Goal: Information Seeking & Learning: Learn about a topic

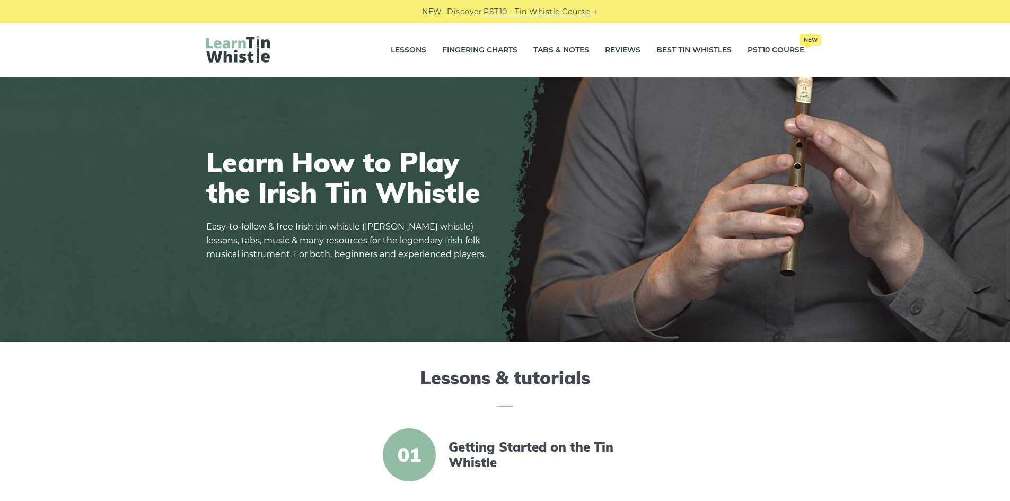
drag, startPoint x: 400, startPoint y: 275, endPoint x: 425, endPoint y: 152, distance: 126.1
click at [539, 48] on link "Tabs & Notes" at bounding box center [562, 50] width 56 height 27
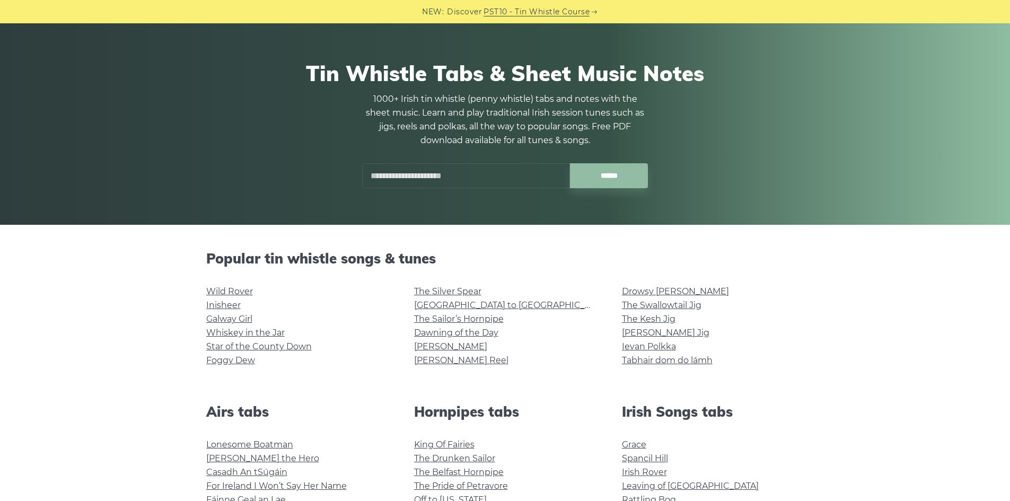
scroll to position [85, 0]
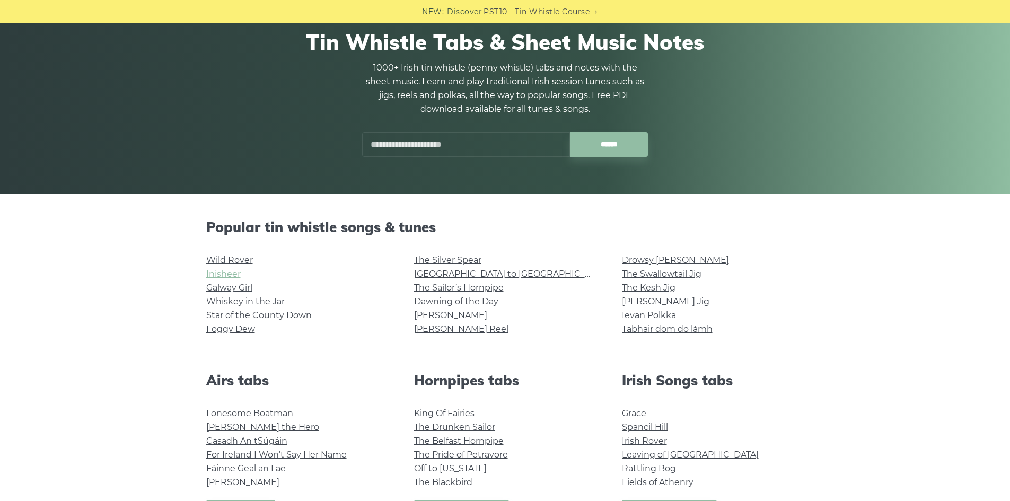
click at [233, 271] on link "Inisheer" at bounding box center [223, 274] width 34 height 10
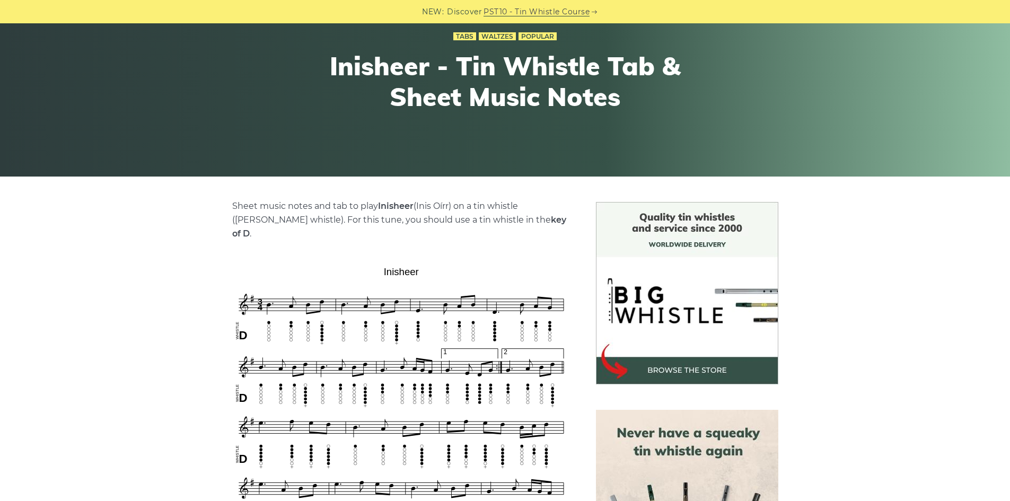
scroll to position [237, 0]
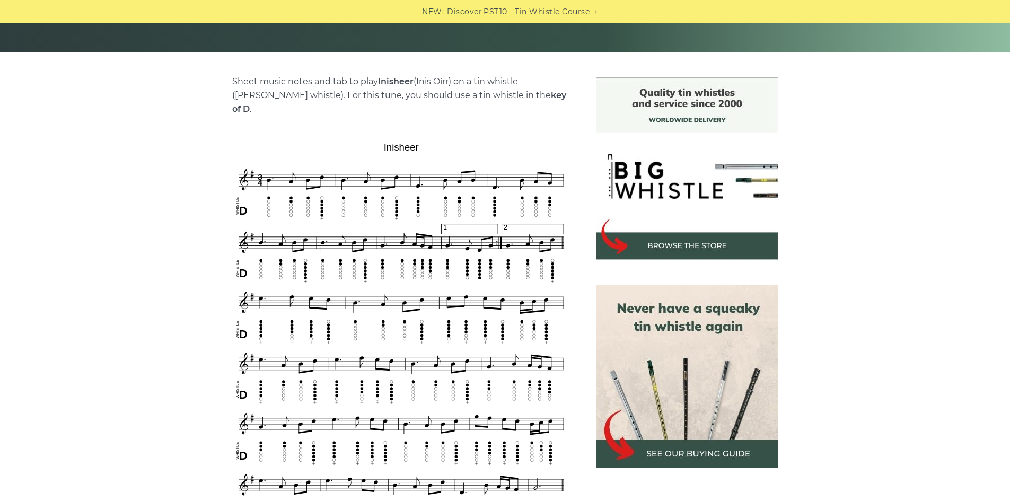
drag, startPoint x: 331, startPoint y: 351, endPoint x: 276, endPoint y: 347, distance: 55.3
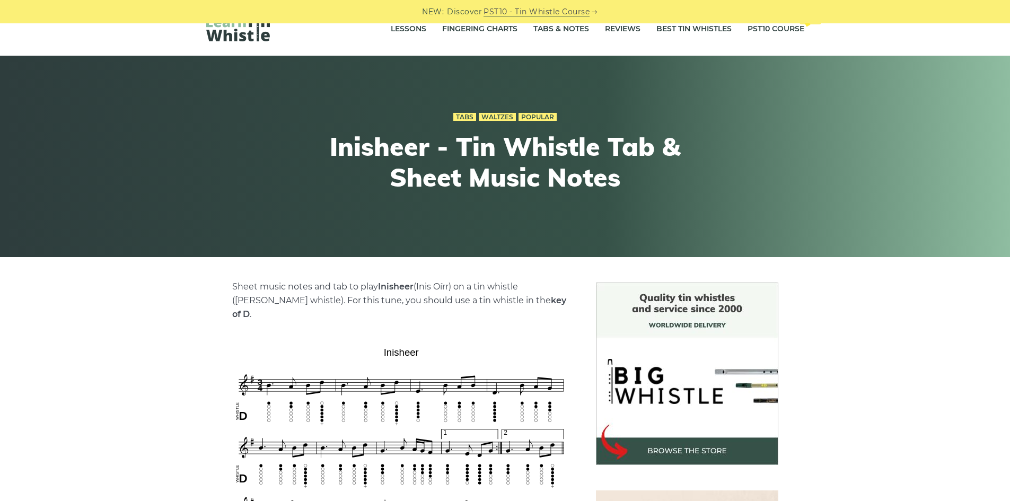
scroll to position [0, 0]
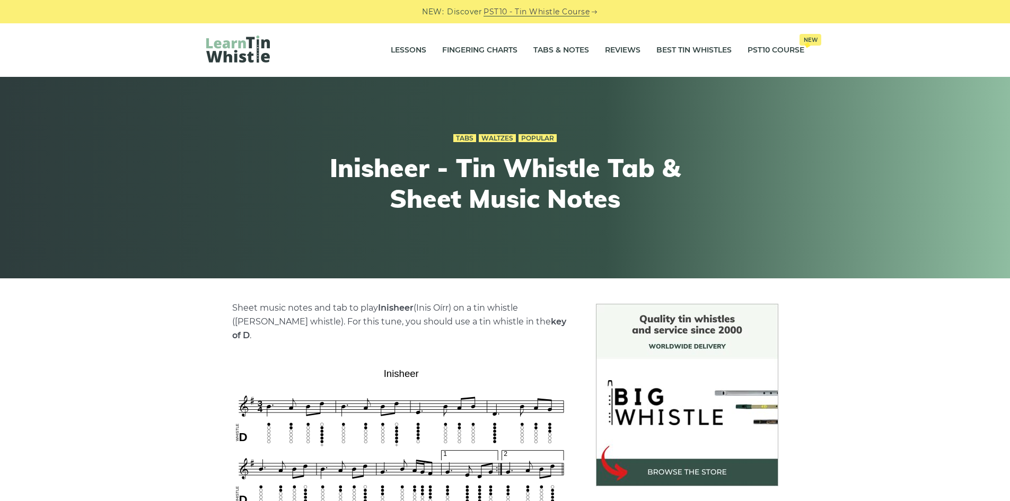
drag, startPoint x: 158, startPoint y: 301, endPoint x: 222, endPoint y: 186, distance: 132.0
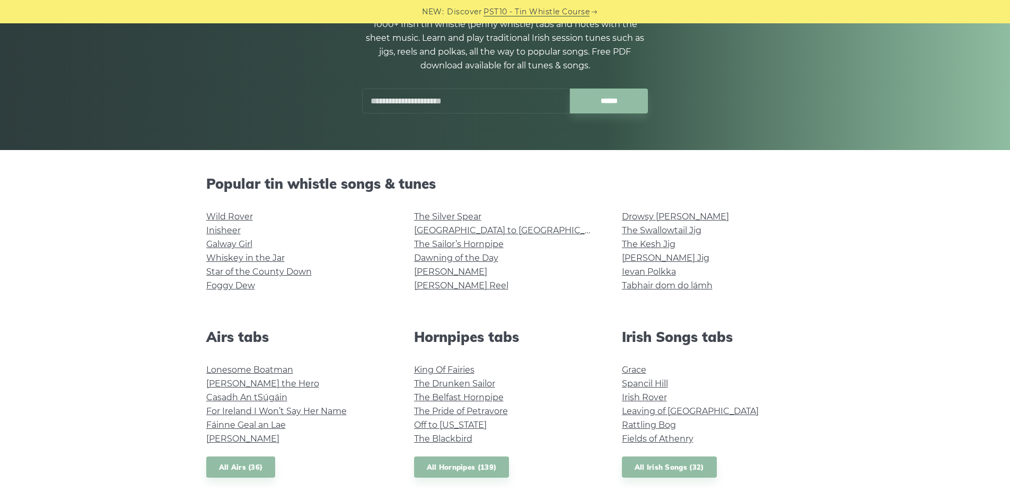
scroll to position [145, 0]
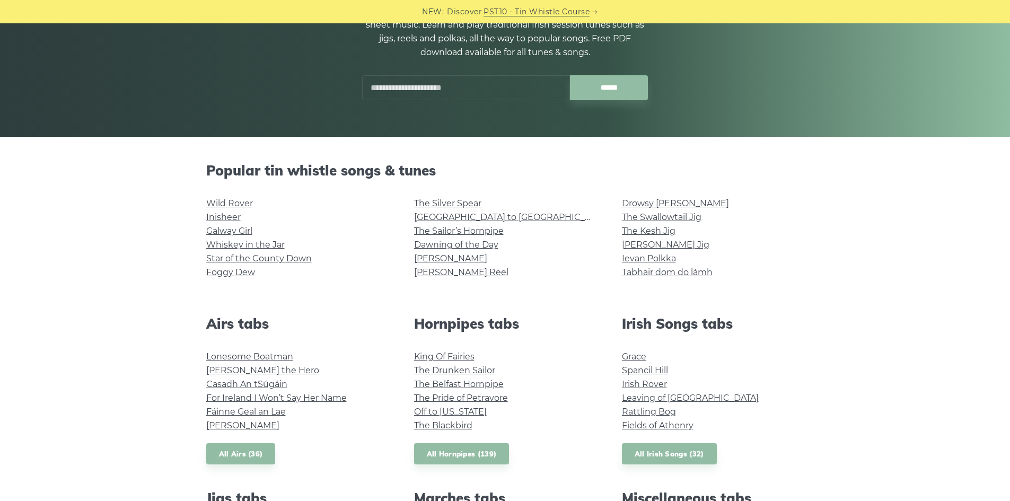
drag, startPoint x: 473, startPoint y: 255, endPoint x: 431, endPoint y: 265, distance: 43.5
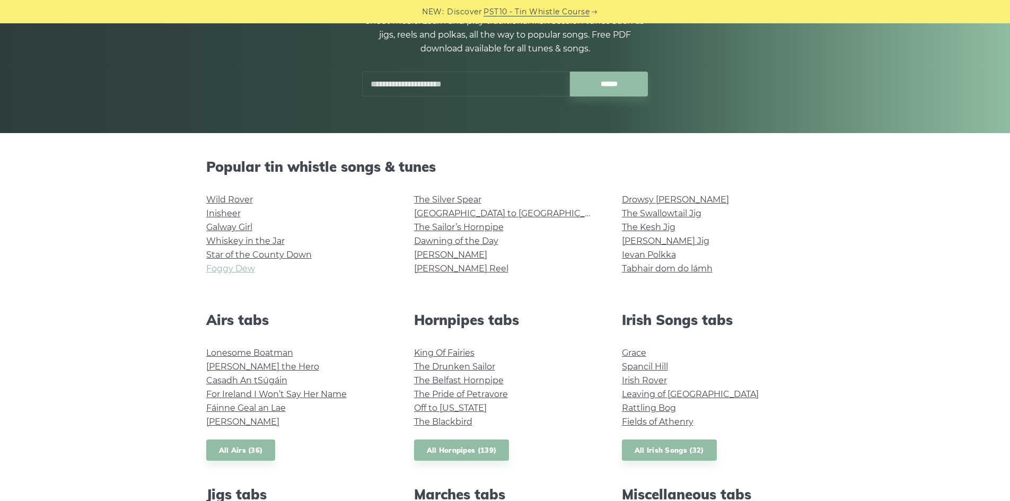
click at [235, 267] on link "Foggy Dew" at bounding box center [230, 269] width 49 height 10
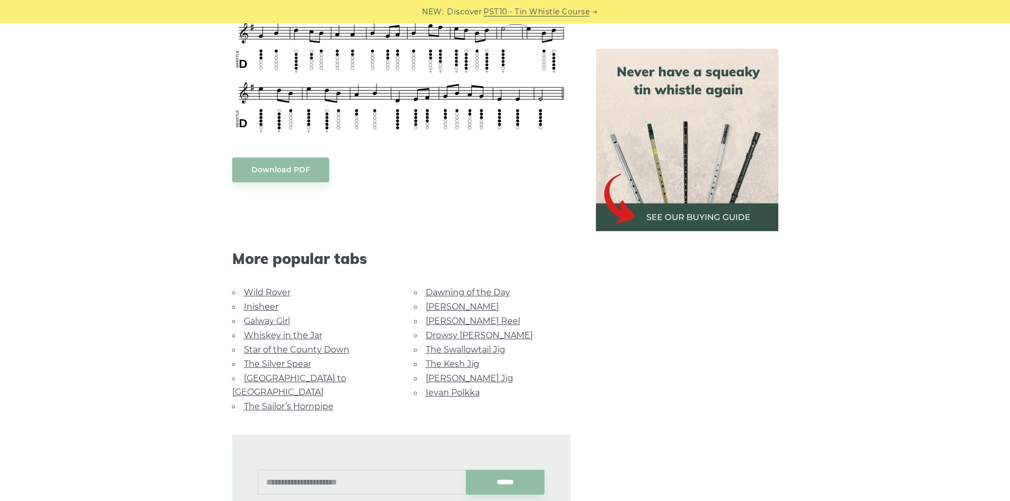
scroll to position [539, 0]
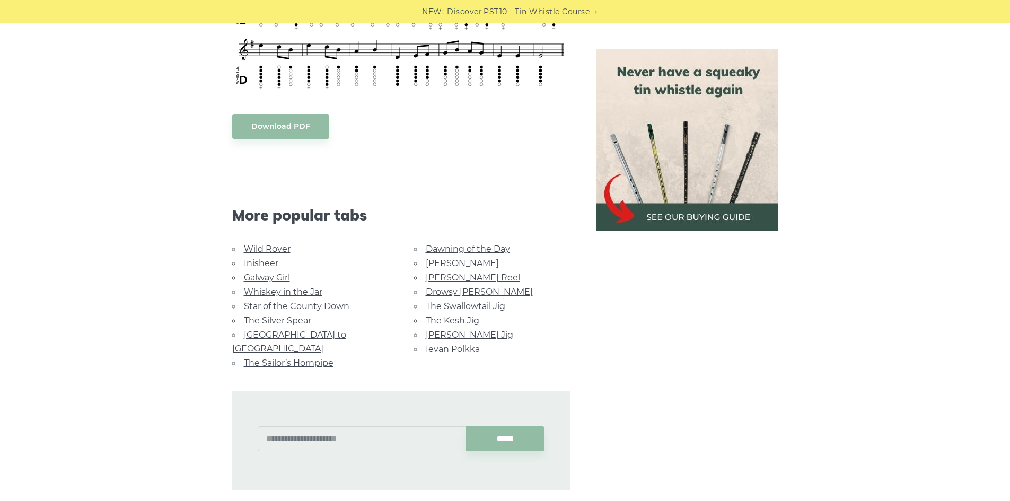
drag, startPoint x: 147, startPoint y: 324, endPoint x: 157, endPoint y: 353, distance: 30.2
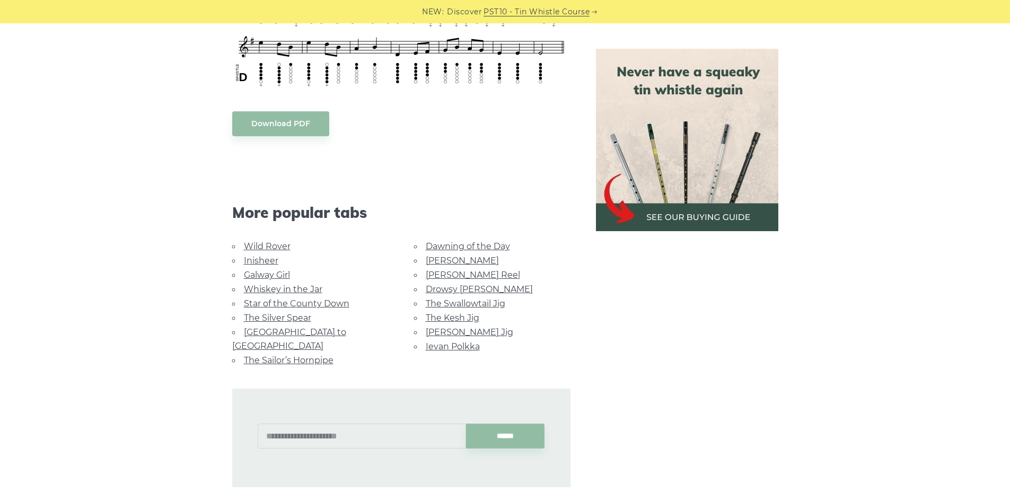
click at [276, 299] on link "Star of the County Down" at bounding box center [297, 304] width 106 height 10
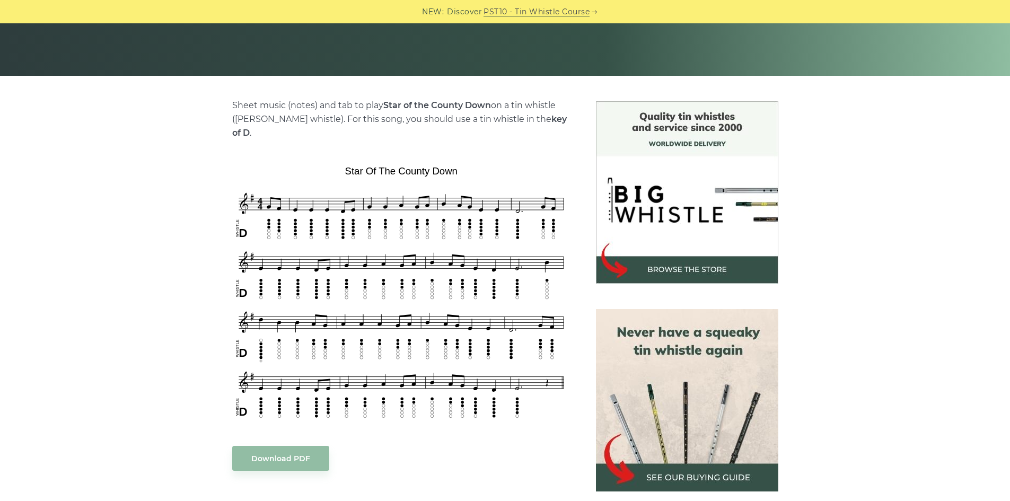
scroll to position [232, 0]
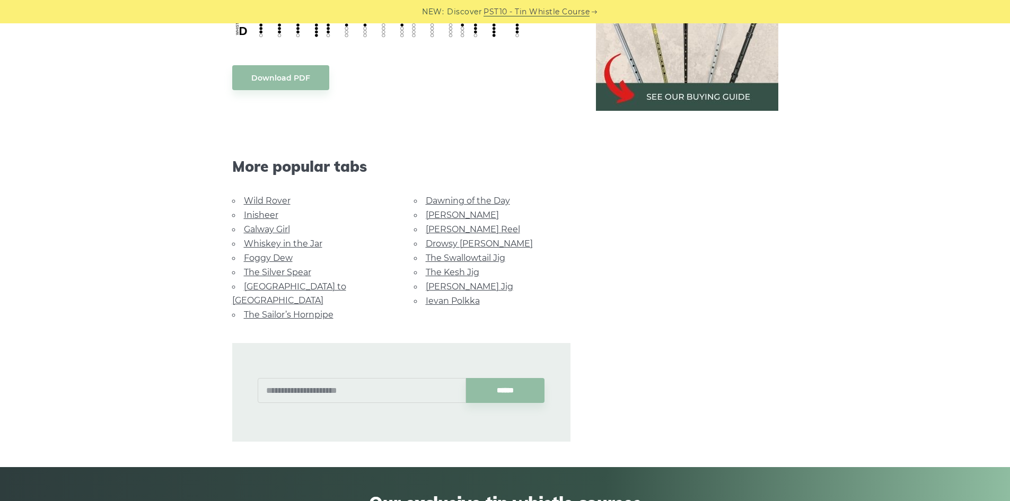
drag, startPoint x: 64, startPoint y: 176, endPoint x: 95, endPoint y: 235, distance: 66.9
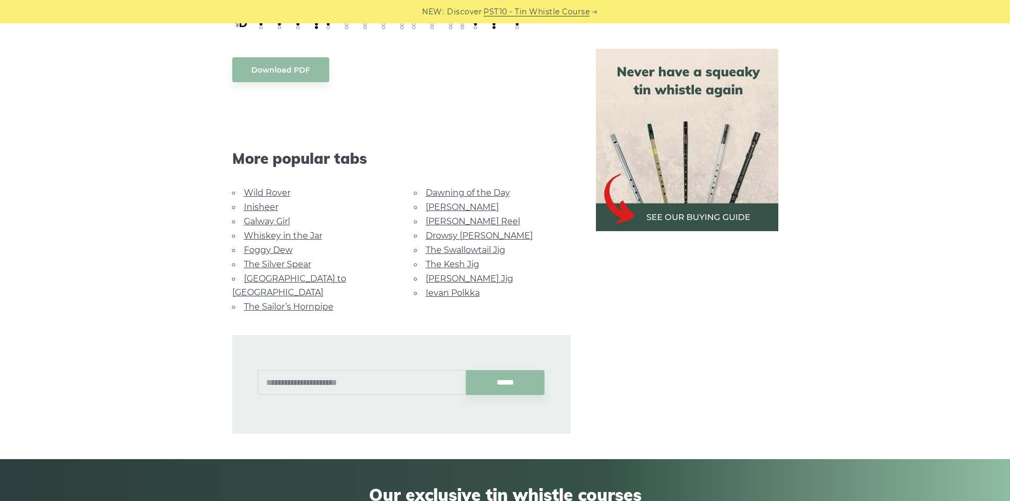
click at [474, 188] on link "Dawning of the Day" at bounding box center [468, 193] width 84 height 10
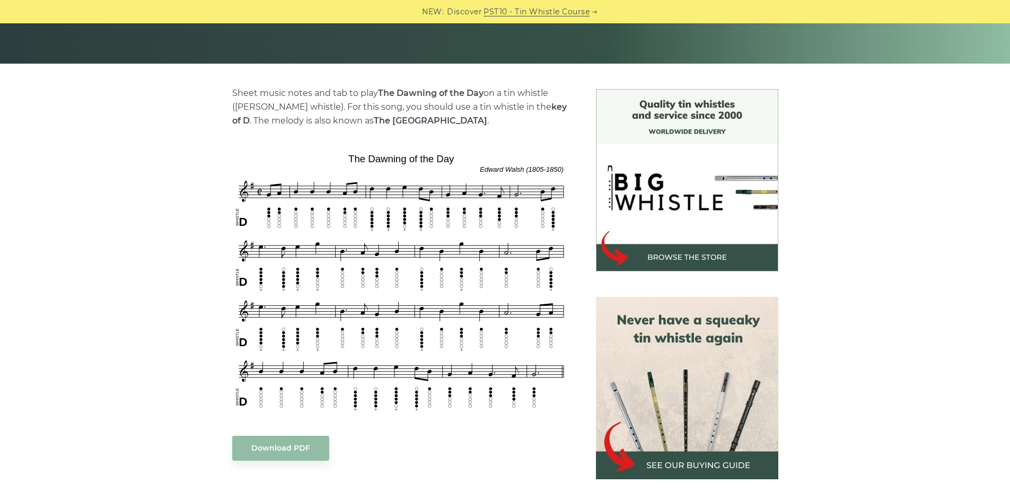
drag, startPoint x: 234, startPoint y: 243, endPoint x: 225, endPoint y: 256, distance: 15.9
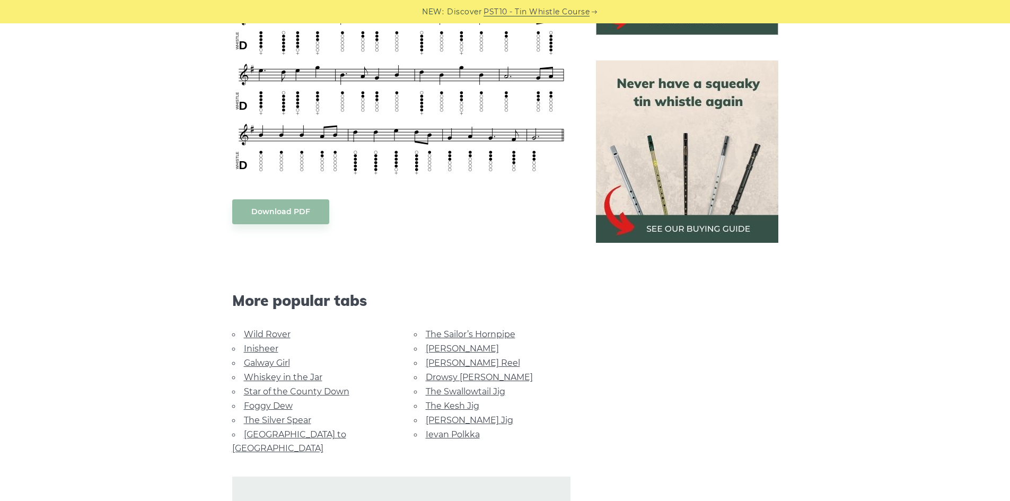
drag, startPoint x: 164, startPoint y: 237, endPoint x: 185, endPoint y: 282, distance: 49.8
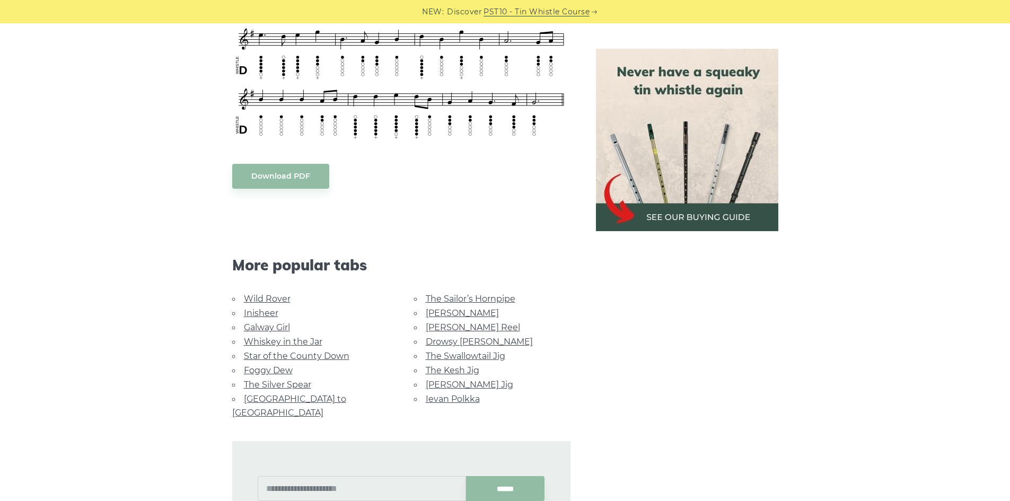
click at [443, 394] on li "Ievan Polkka" at bounding box center [492, 399] width 156 height 14
click at [444, 396] on link "Ievan Polkka" at bounding box center [453, 399] width 54 height 10
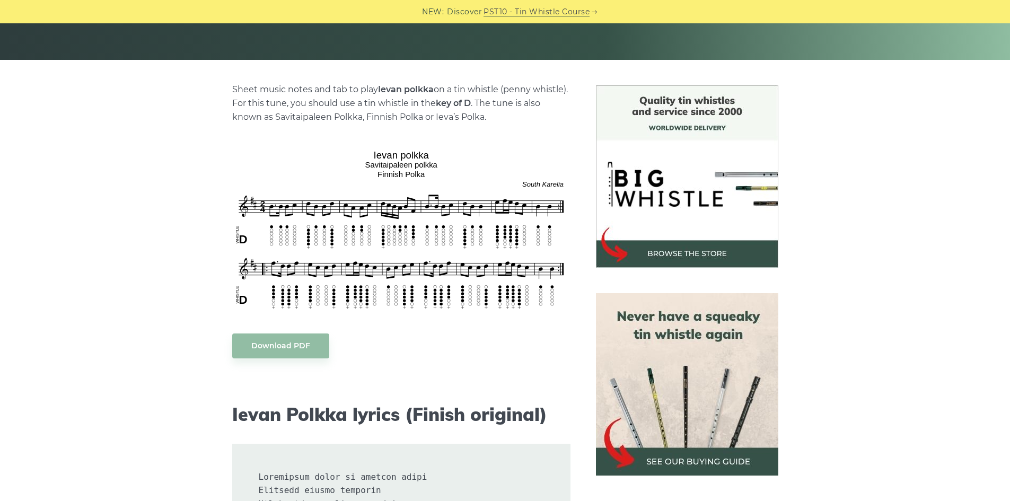
scroll to position [264, 0]
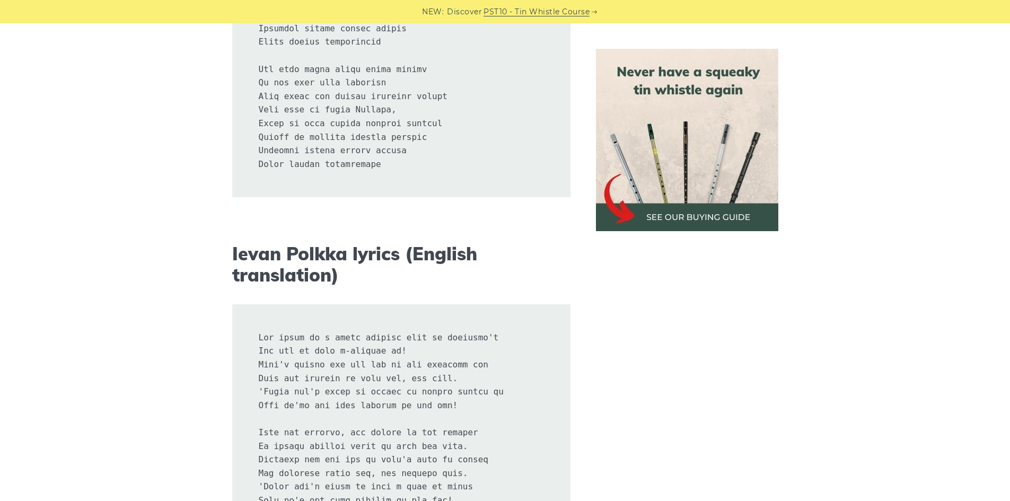
drag, startPoint x: 171, startPoint y: 362, endPoint x: 161, endPoint y: 435, distance: 73.8
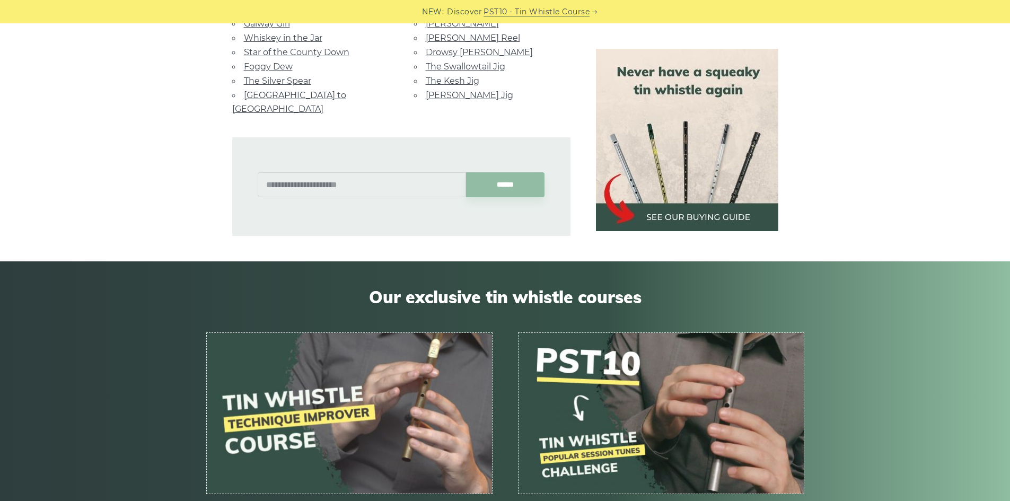
drag, startPoint x: 169, startPoint y: 399, endPoint x: 181, endPoint y: 467, distance: 68.6
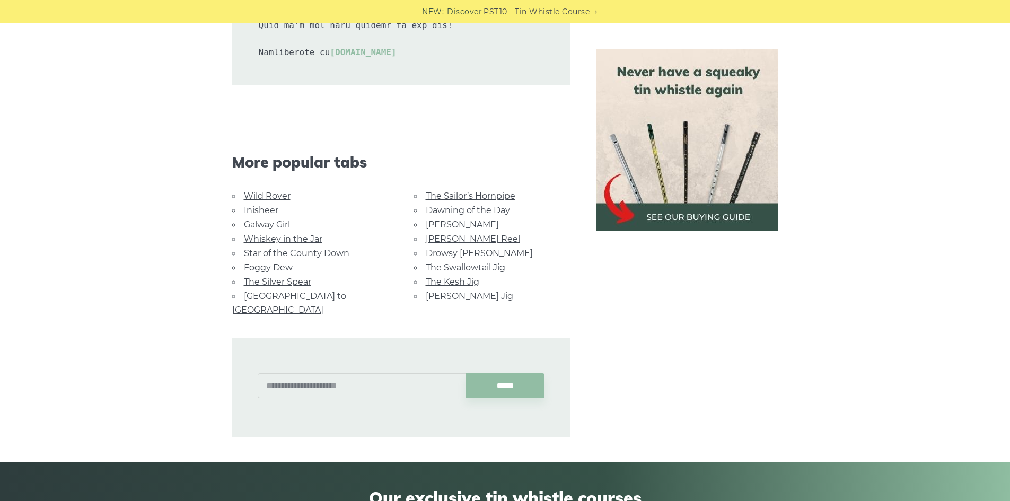
drag, startPoint x: 185, startPoint y: 440, endPoint x: 184, endPoint y: 382, distance: 57.3
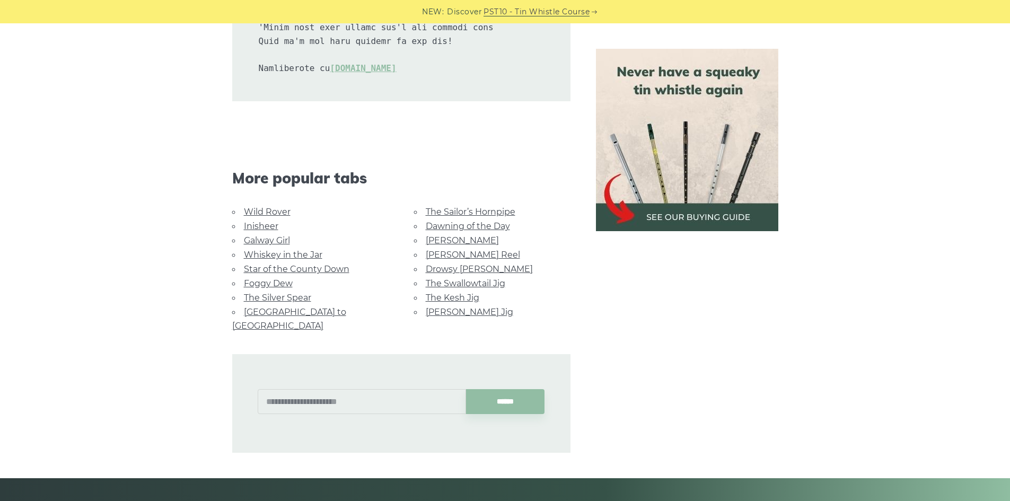
click at [288, 295] on link "The Silver Spear" at bounding box center [277, 298] width 67 height 10
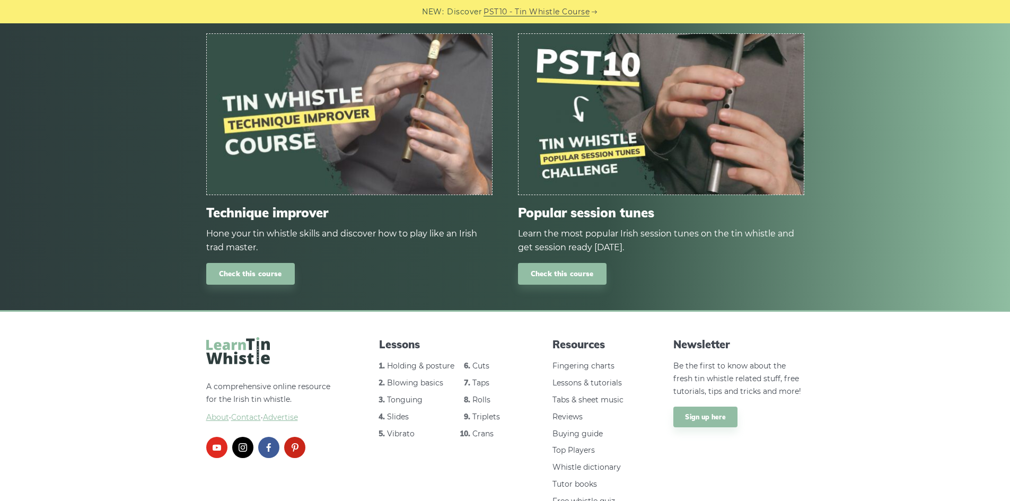
drag, startPoint x: 194, startPoint y: 408, endPoint x: 209, endPoint y: 387, distance: 26.2
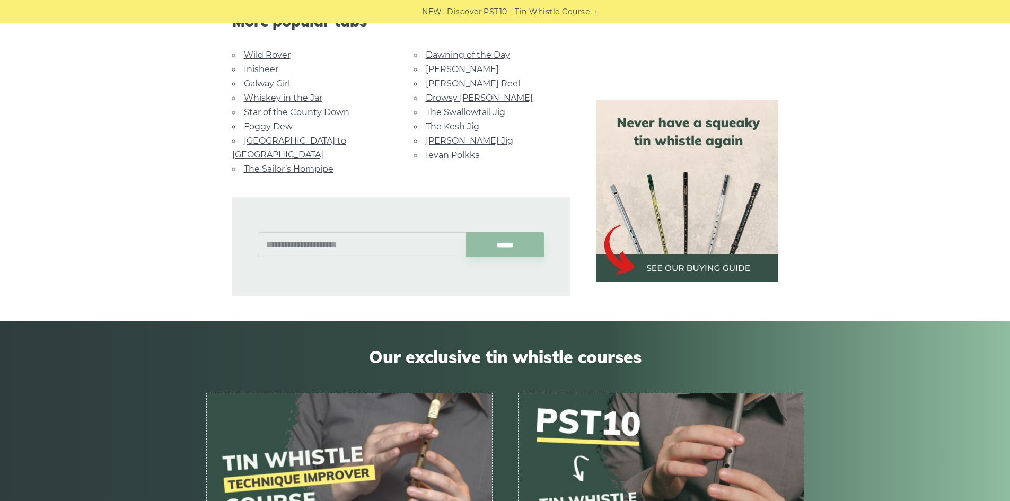
drag, startPoint x: 213, startPoint y: 313, endPoint x: 214, endPoint y: 282, distance: 30.8
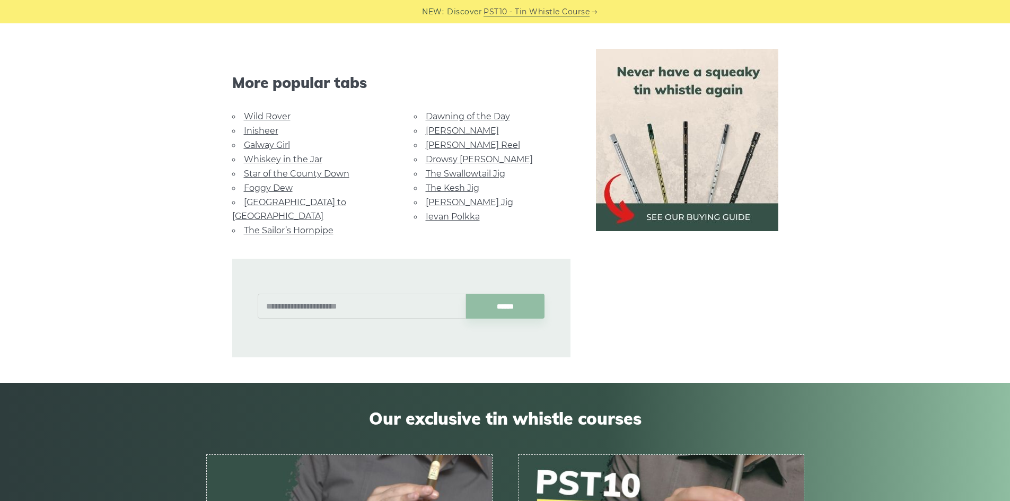
scroll to position [636, 0]
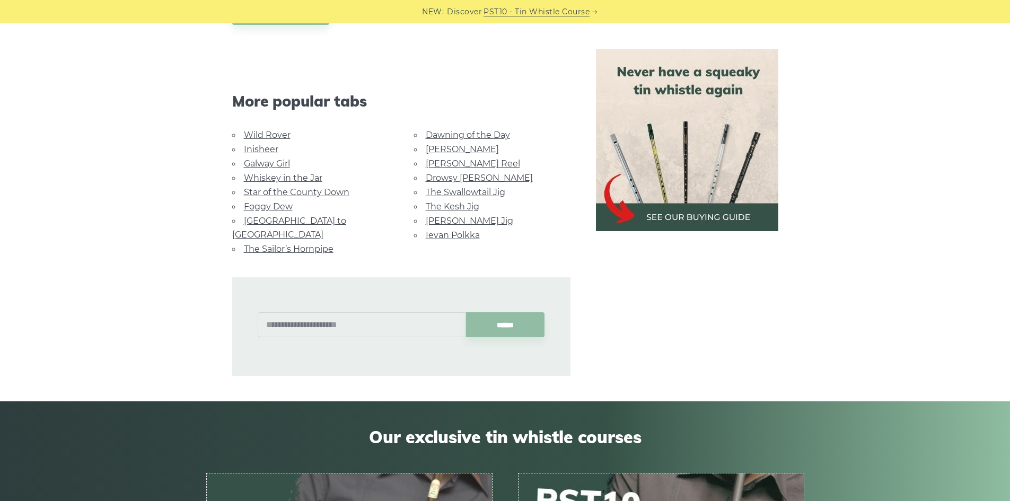
drag, startPoint x: 223, startPoint y: 258, endPoint x: 225, endPoint y: 233, distance: 25.1
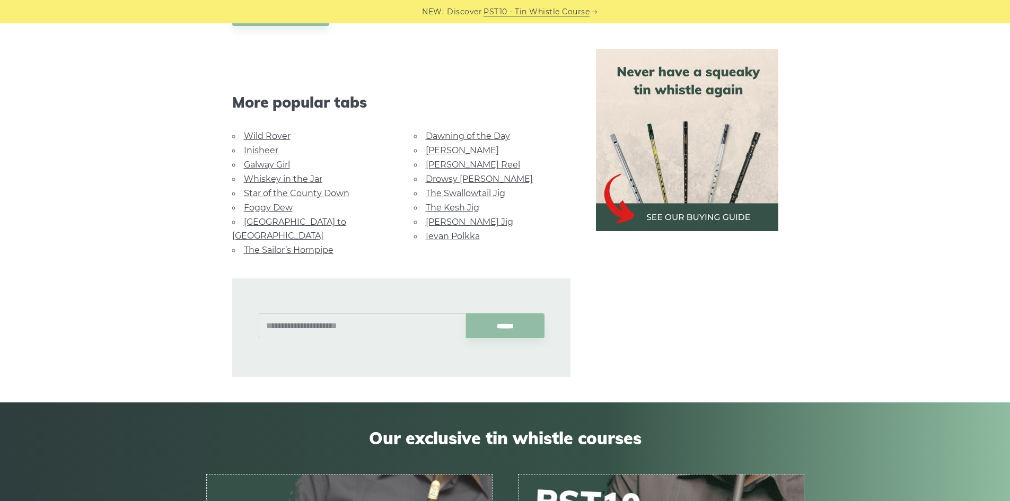
click at [270, 181] on link "Whiskey in the Jar" at bounding box center [283, 179] width 78 height 10
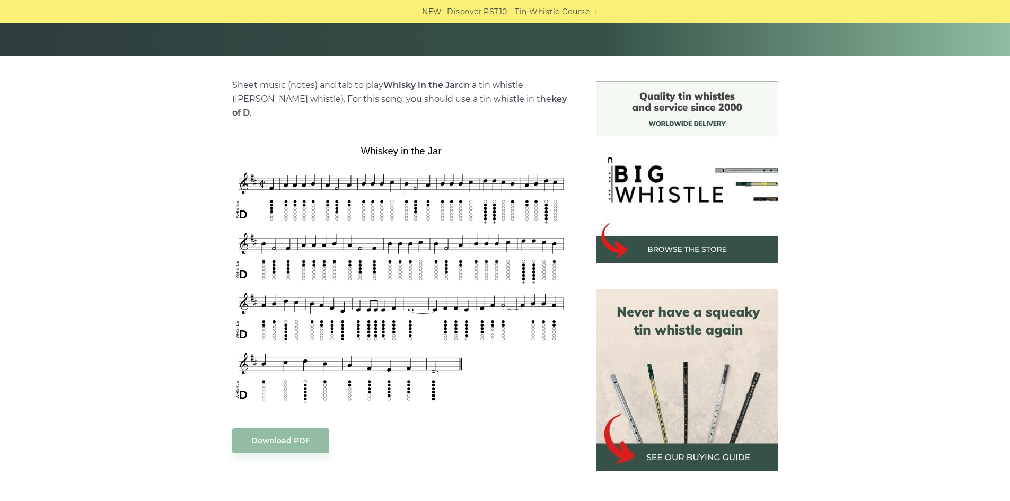
scroll to position [229, 0]
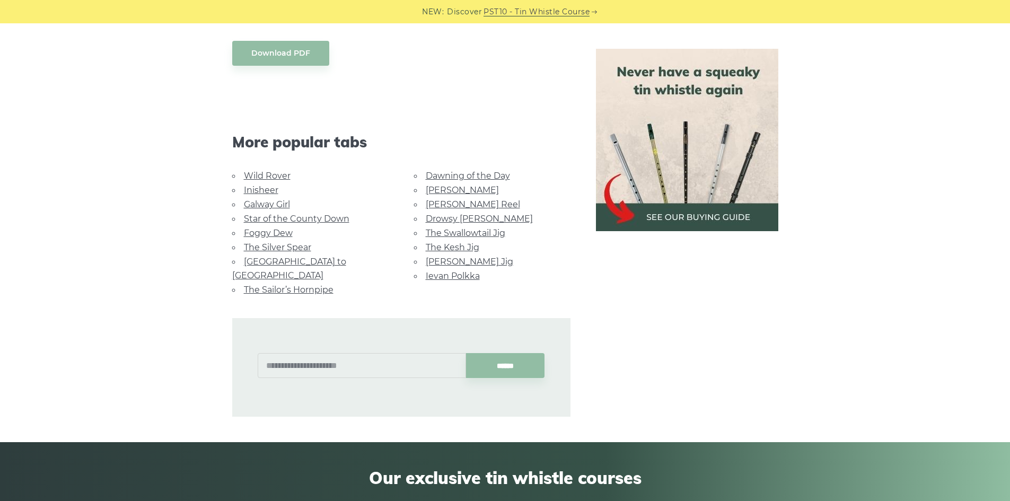
drag, startPoint x: 169, startPoint y: 283, endPoint x: 177, endPoint y: 329, distance: 46.7
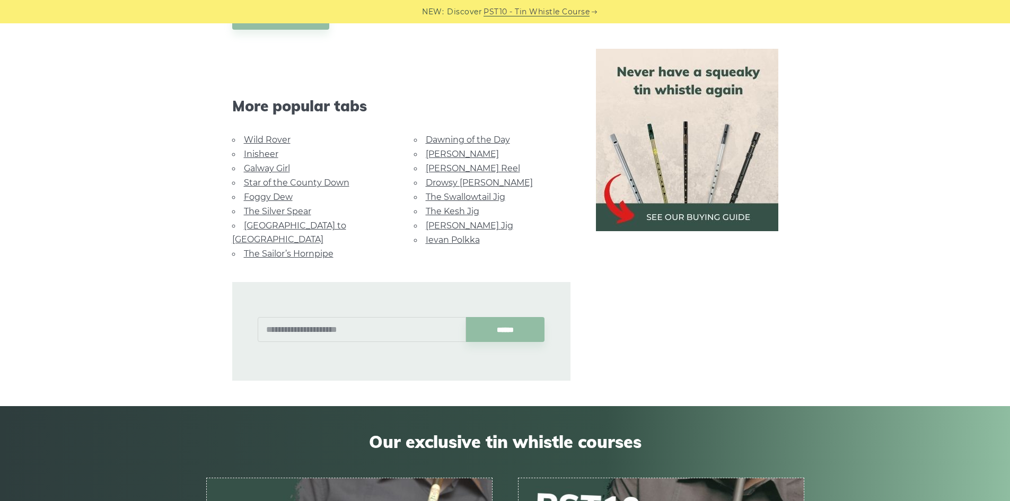
click at [449, 221] on link "[PERSON_NAME] Jig" at bounding box center [470, 226] width 88 height 10
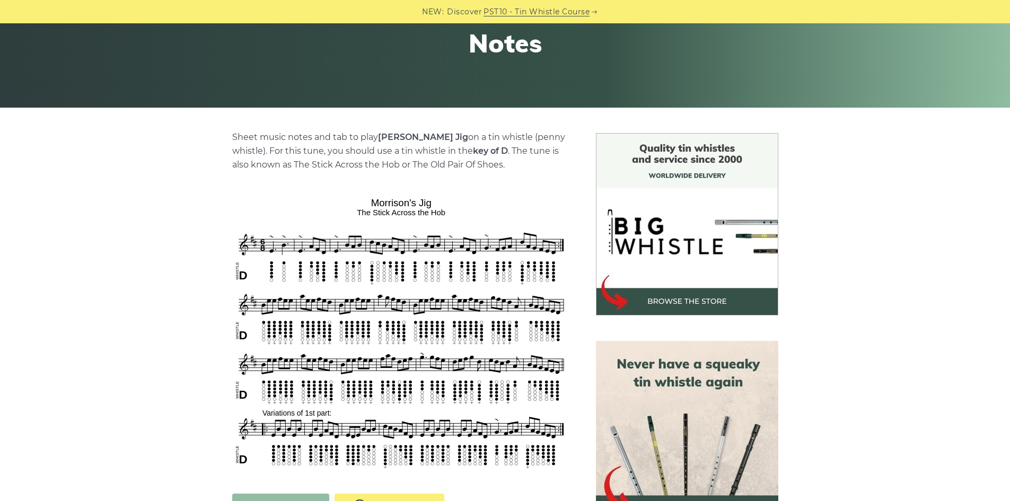
scroll to position [194, 0]
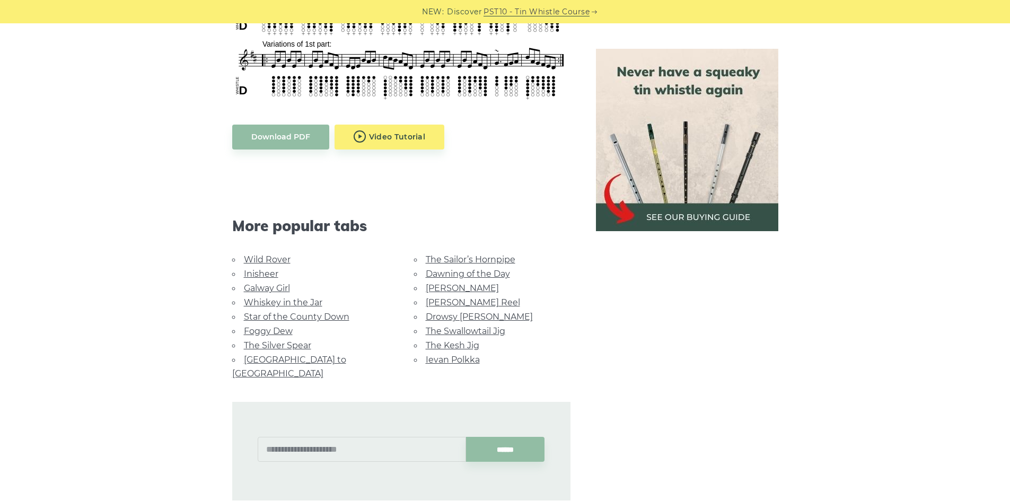
drag, startPoint x: 196, startPoint y: 266, endPoint x: 212, endPoint y: 344, distance: 80.0
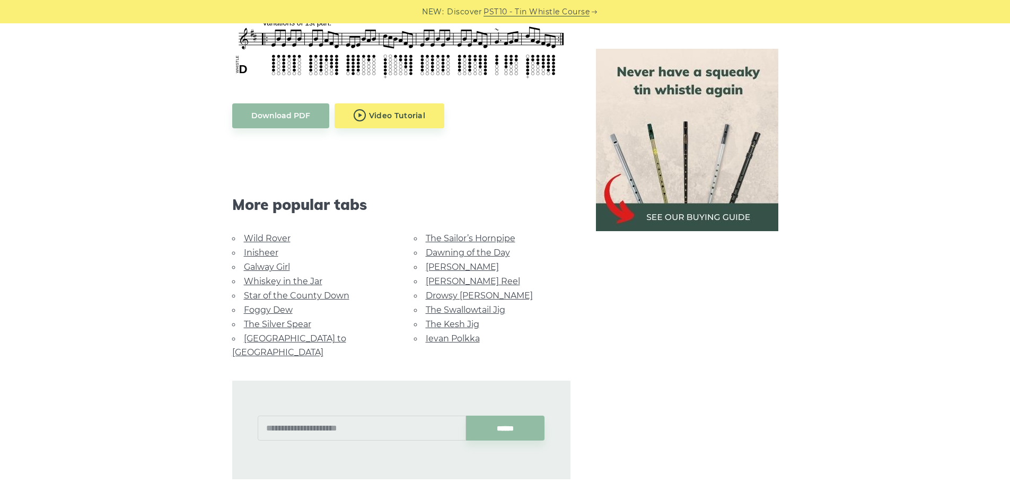
click at [454, 267] on link "[PERSON_NAME]" at bounding box center [462, 267] width 73 height 10
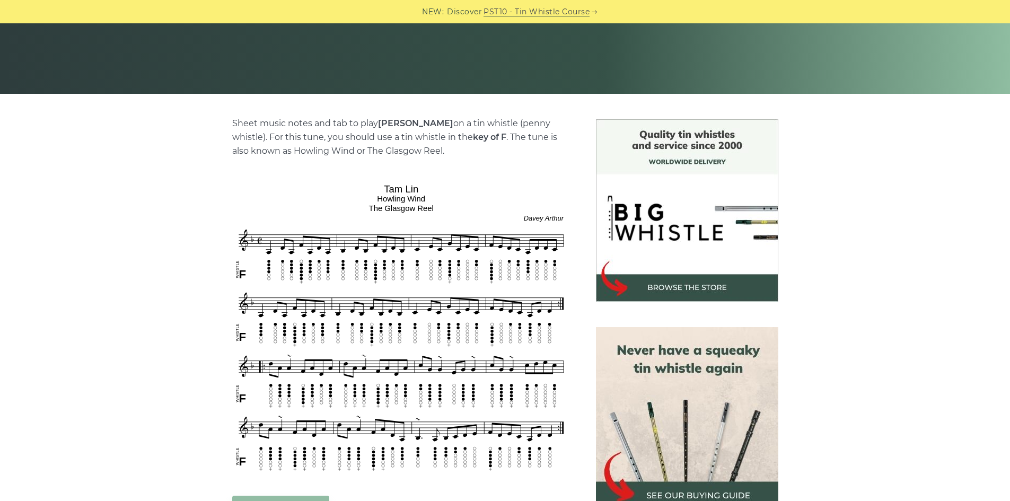
drag, startPoint x: 449, startPoint y: 301, endPoint x: 404, endPoint y: 339, distance: 59.1
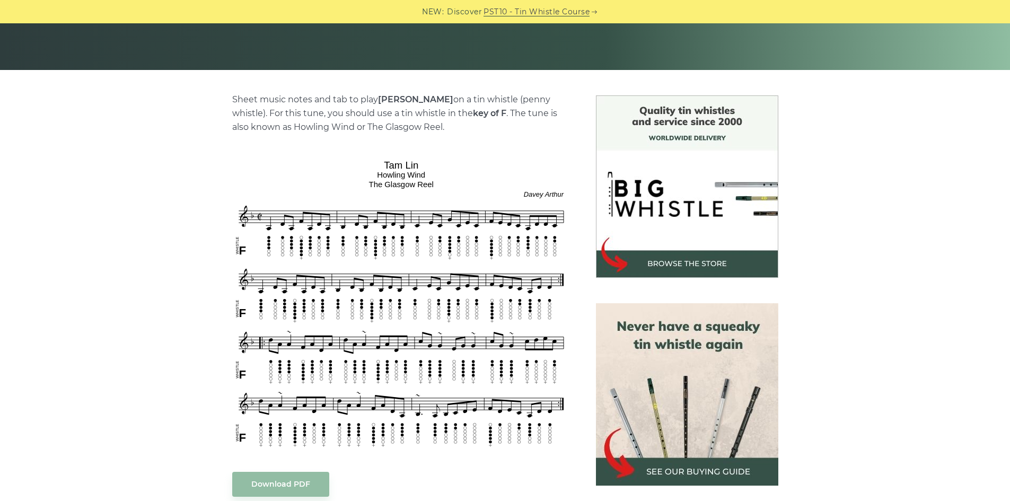
drag, startPoint x: 178, startPoint y: 304, endPoint x: 175, endPoint y: 311, distance: 7.1
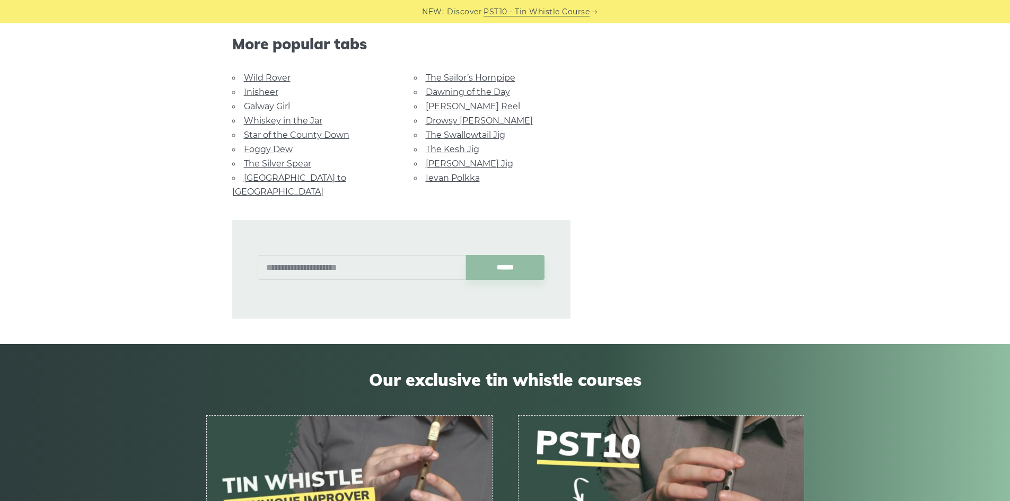
drag, startPoint x: 187, startPoint y: 158, endPoint x: 225, endPoint y: 241, distance: 91.9
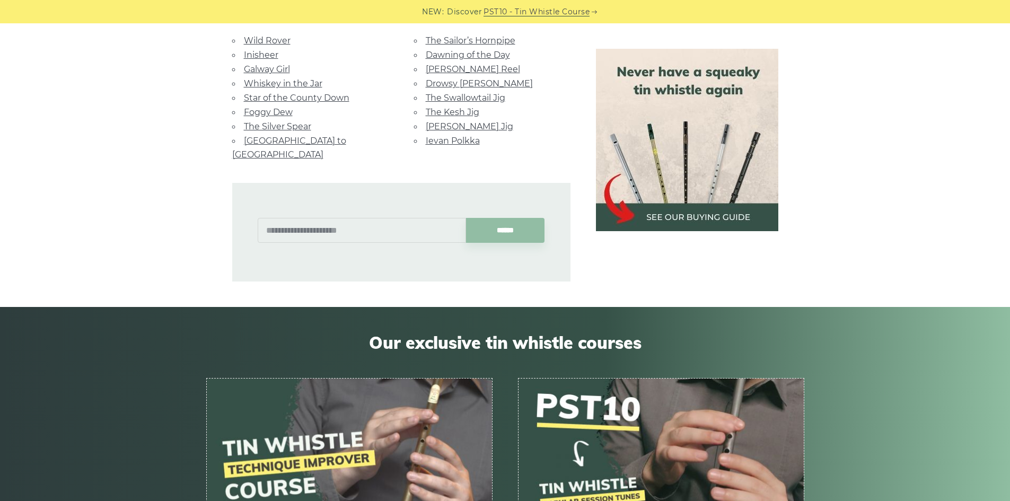
scroll to position [597, 0]
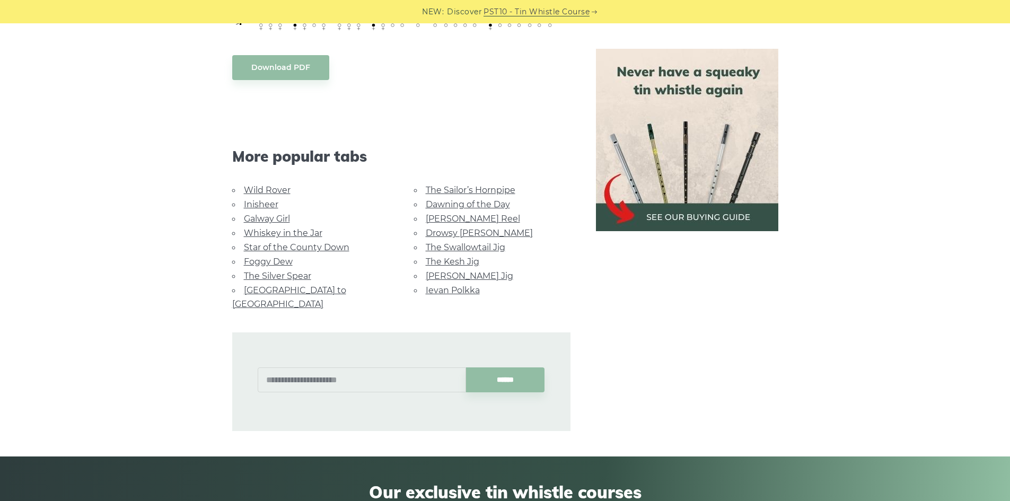
drag, startPoint x: 374, startPoint y: 225, endPoint x: 356, endPoint y: 144, distance: 83.0
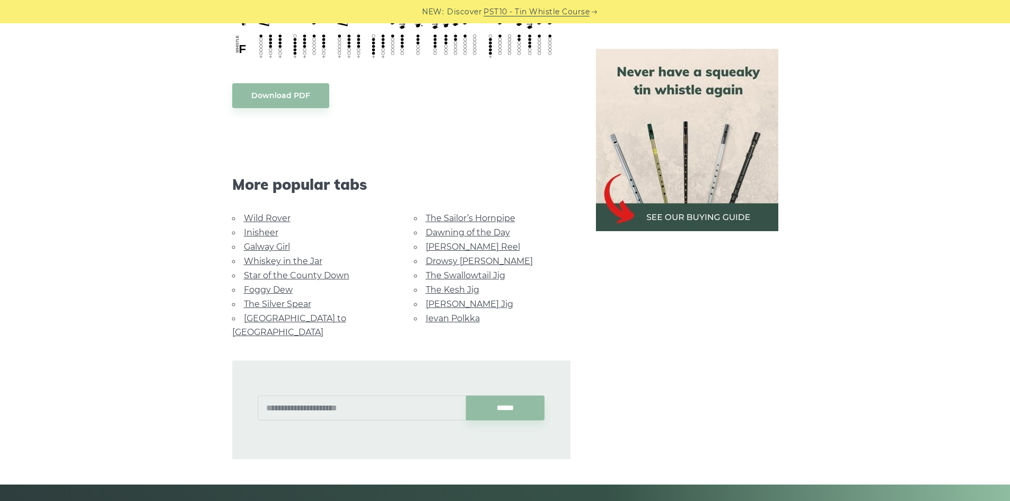
click at [269, 219] on link "Wild Rover" at bounding box center [267, 218] width 47 height 10
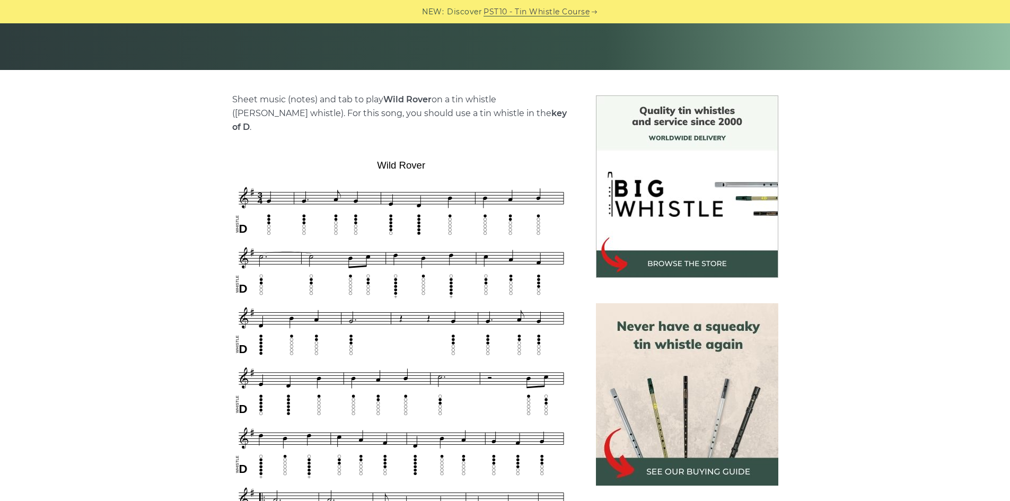
scroll to position [226, 0]
